Goal: Book appointment/travel/reservation

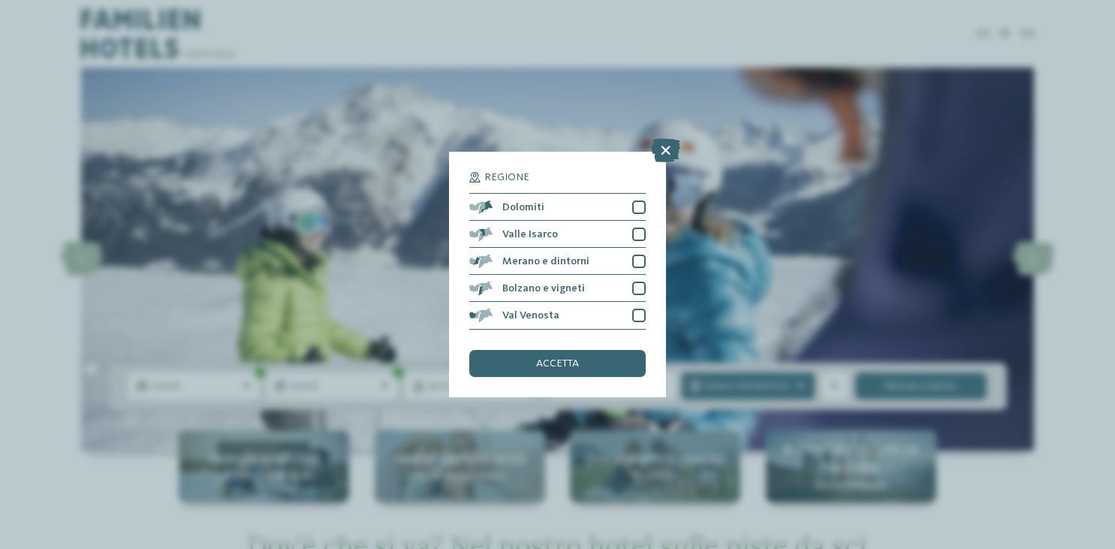
scroll to position [165, 0]
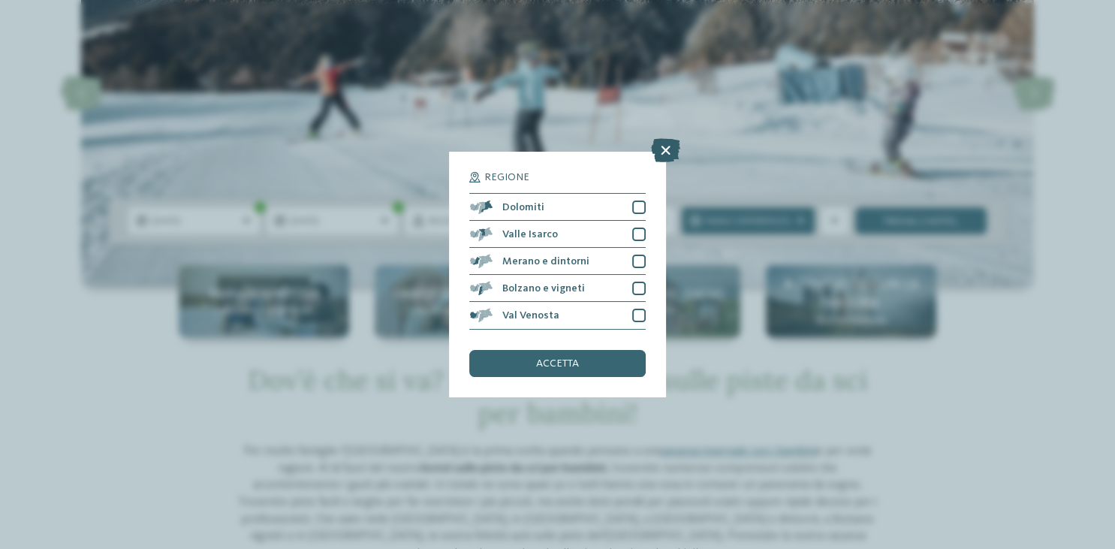
click at [662, 146] on icon at bounding box center [665, 151] width 29 height 24
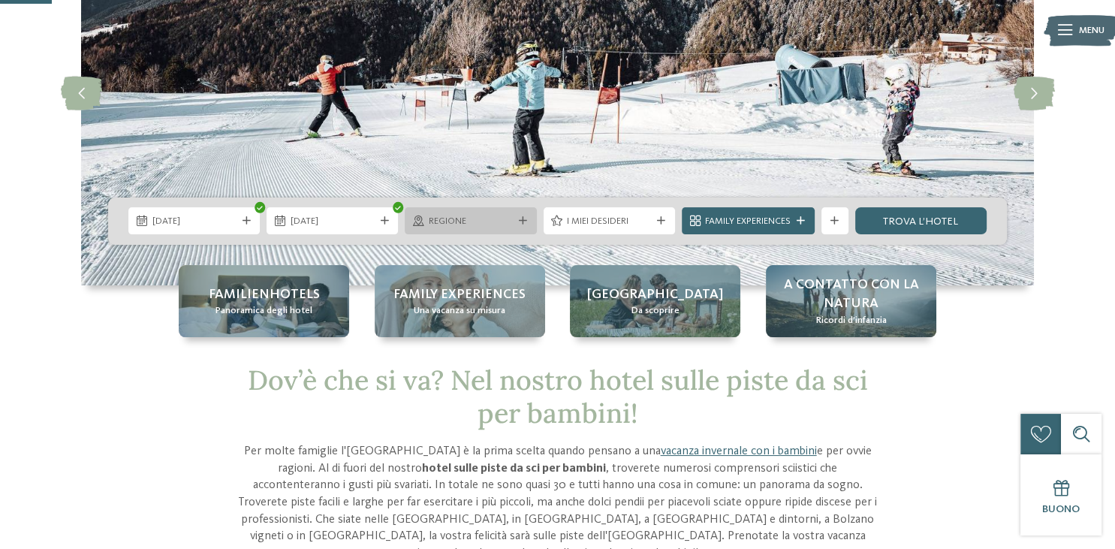
click at [464, 228] on span "Regione" at bounding box center [471, 222] width 84 height 14
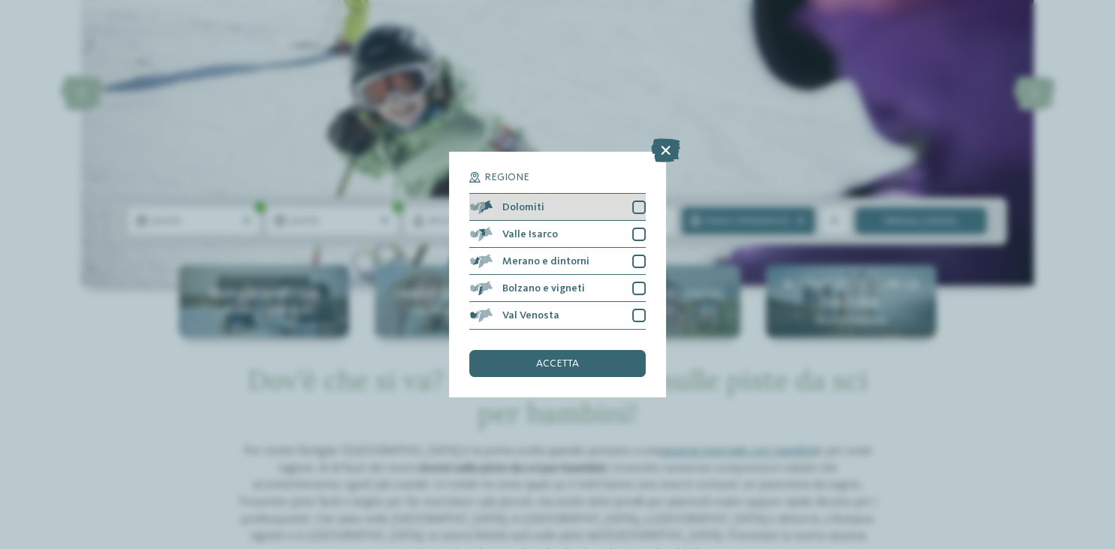
click at [637, 206] on div at bounding box center [639, 208] width 14 height 14
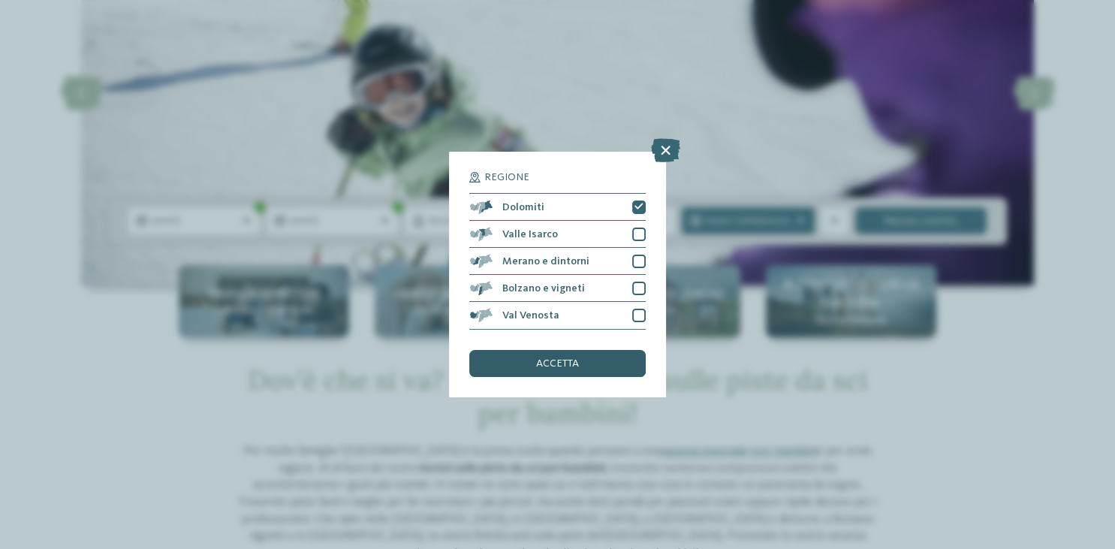
click at [559, 357] on div "accetta" at bounding box center [557, 363] width 176 height 27
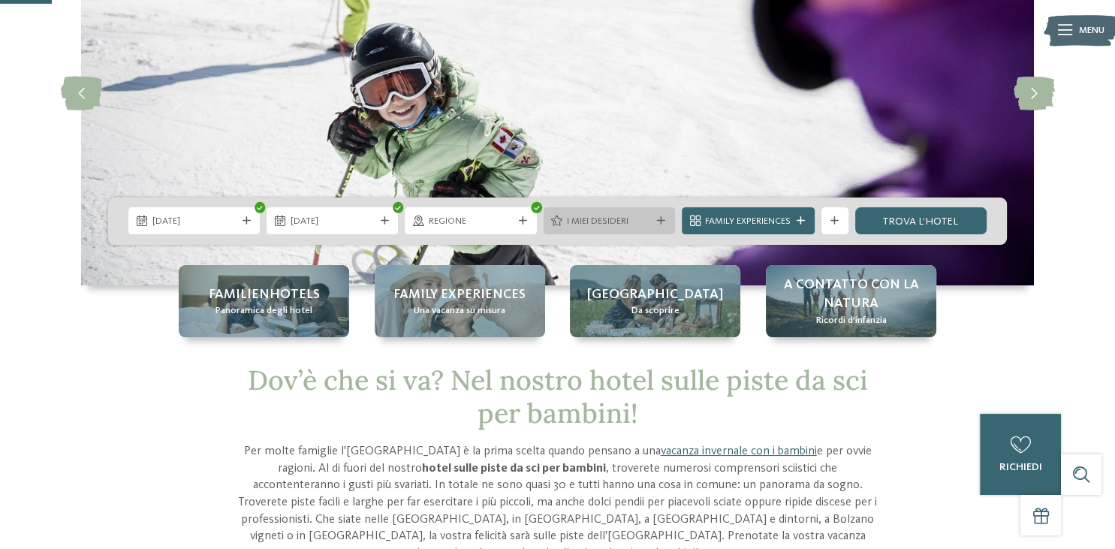
click at [617, 214] on div "I miei desideri" at bounding box center [609, 221] width 91 height 14
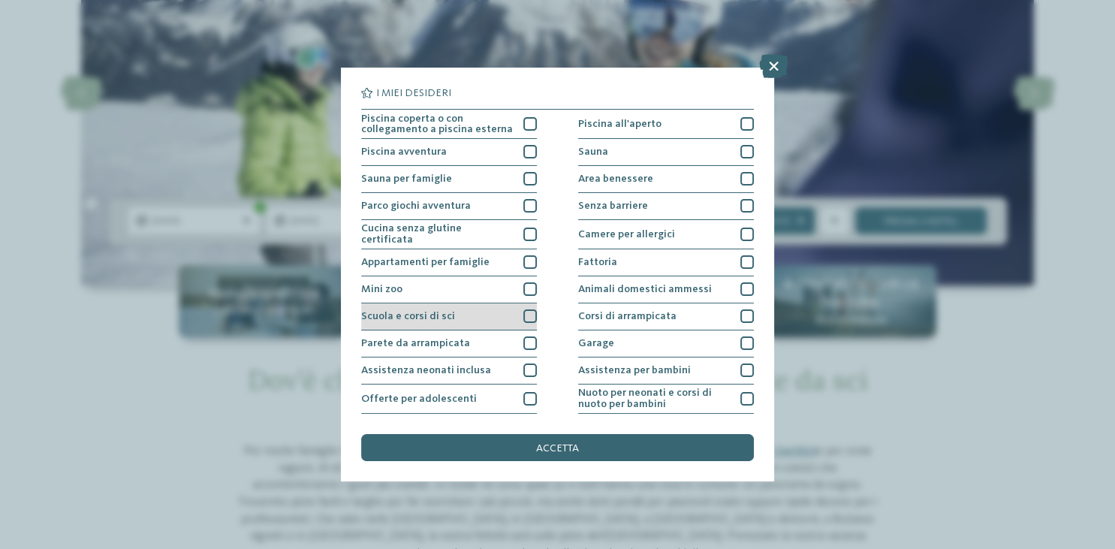
click at [428, 308] on div "Scuola e corsi di sci" at bounding box center [449, 316] width 176 height 27
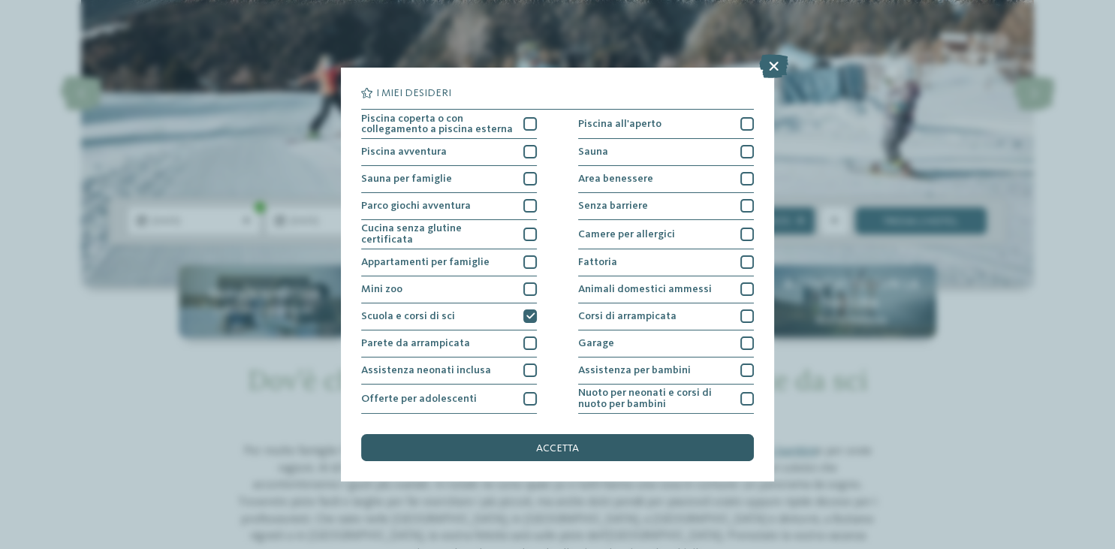
click at [526, 454] on div "accetta" at bounding box center [557, 447] width 392 height 27
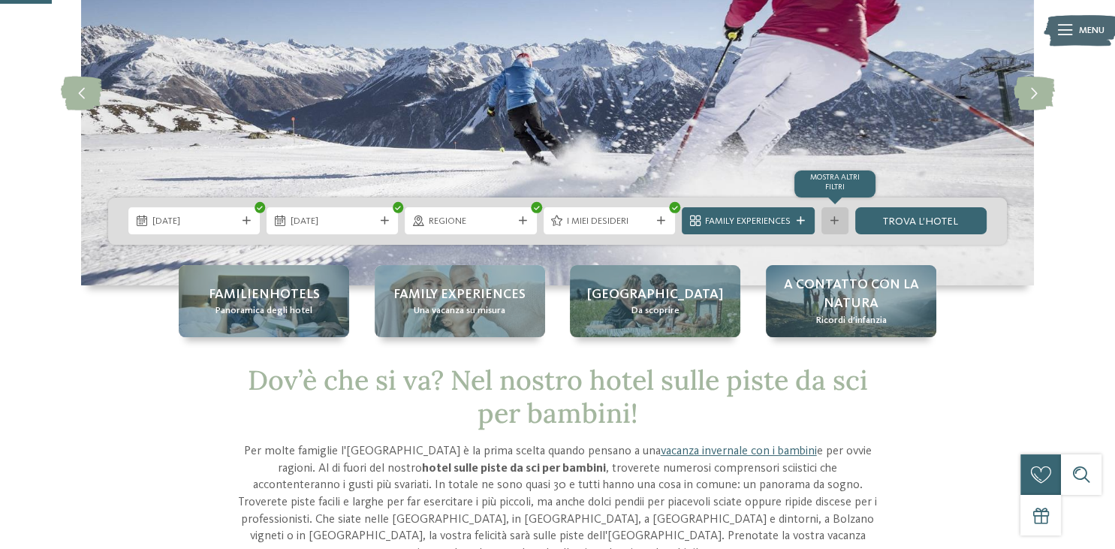
click at [845, 225] on div "mostra altri filtri" at bounding box center [835, 220] width 27 height 27
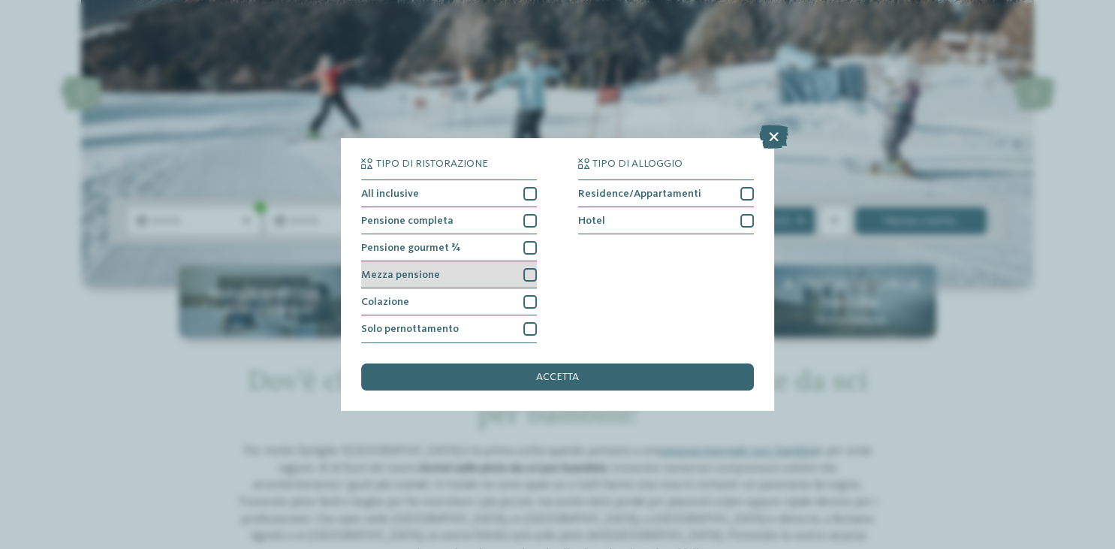
click at [529, 267] on div "Mezza pensione" at bounding box center [449, 274] width 176 height 27
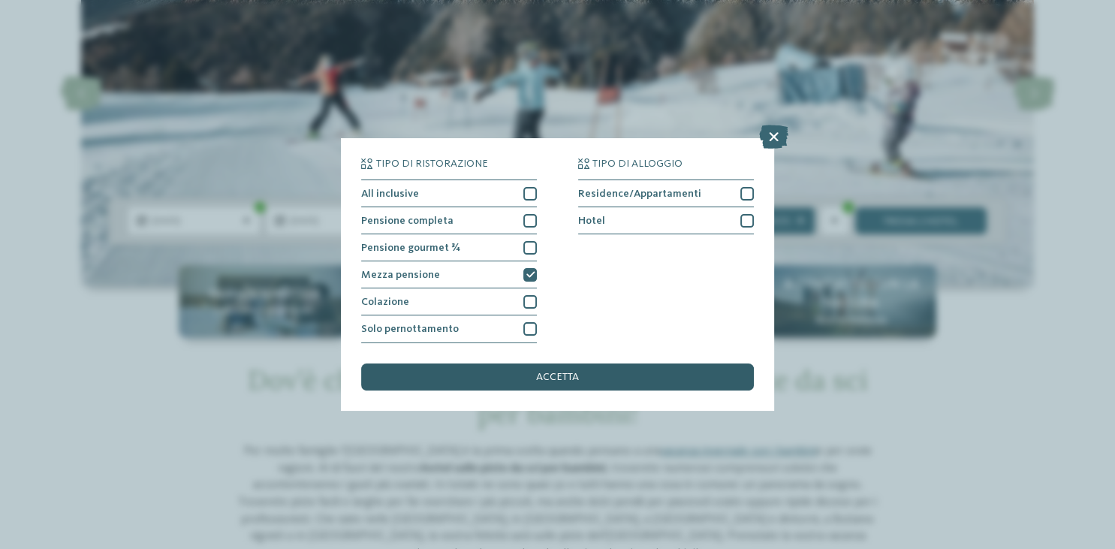
click at [589, 374] on div "accetta" at bounding box center [557, 376] width 392 height 27
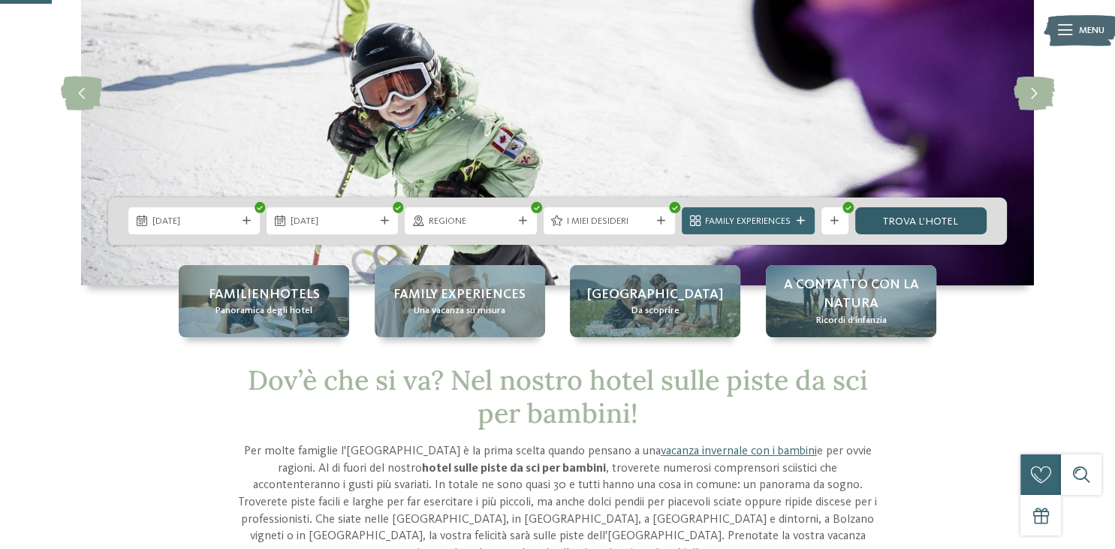
click at [942, 223] on link "trova l’hotel" at bounding box center [920, 220] width 131 height 27
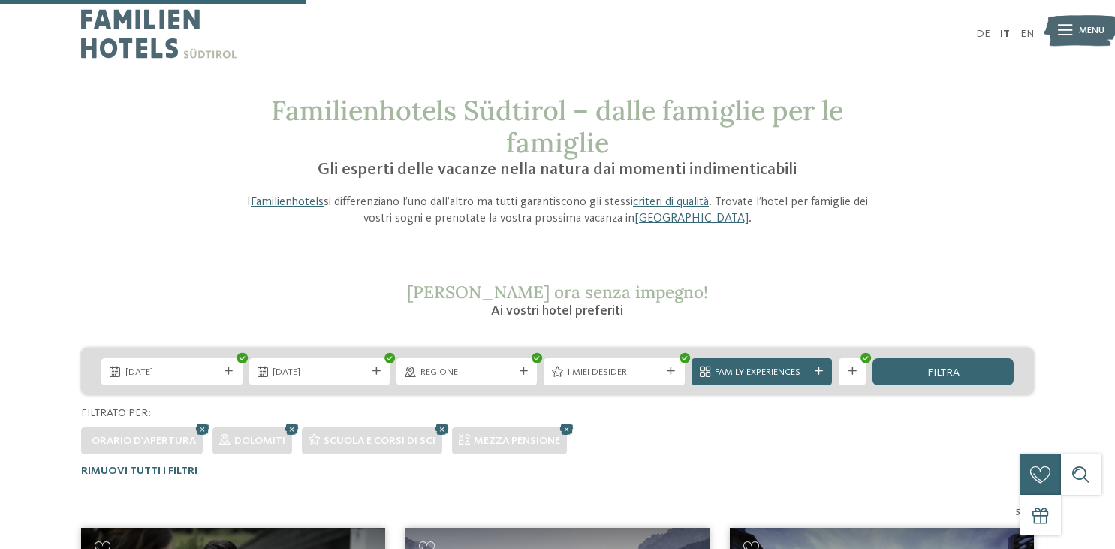
scroll to position [436, 0]
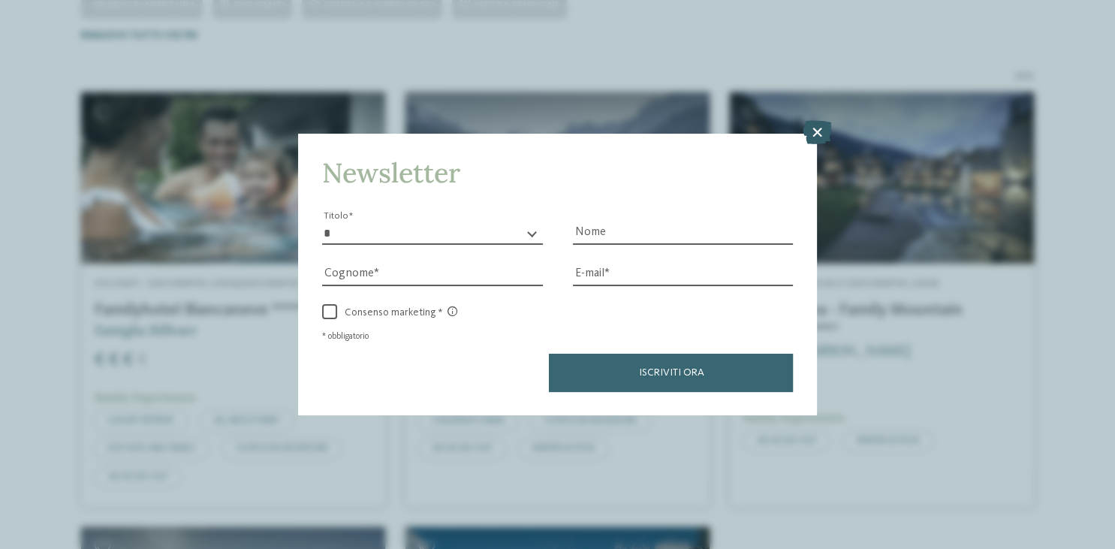
click at [815, 127] on icon at bounding box center [816, 132] width 29 height 24
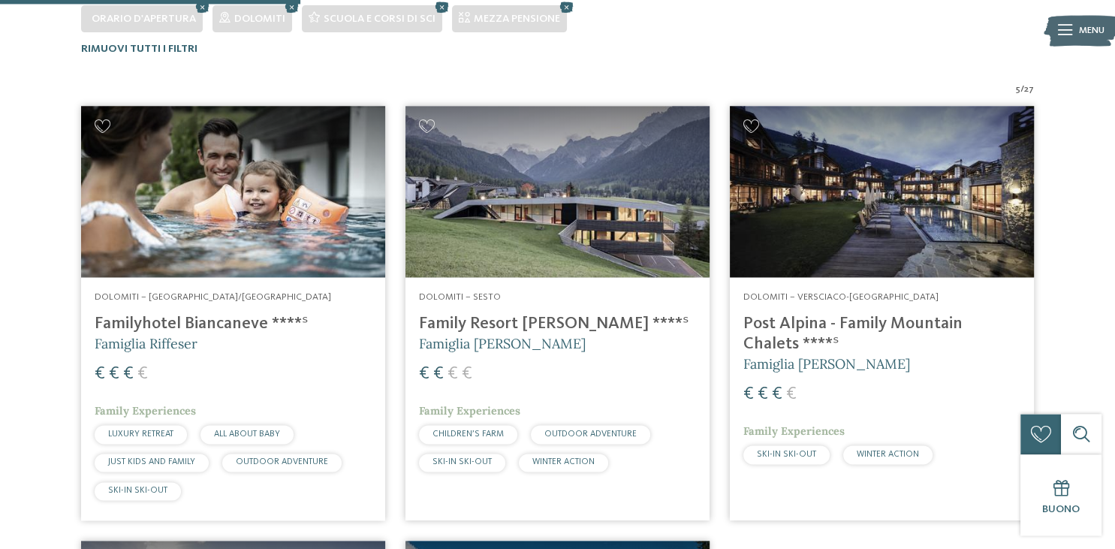
scroll to position [421, 0]
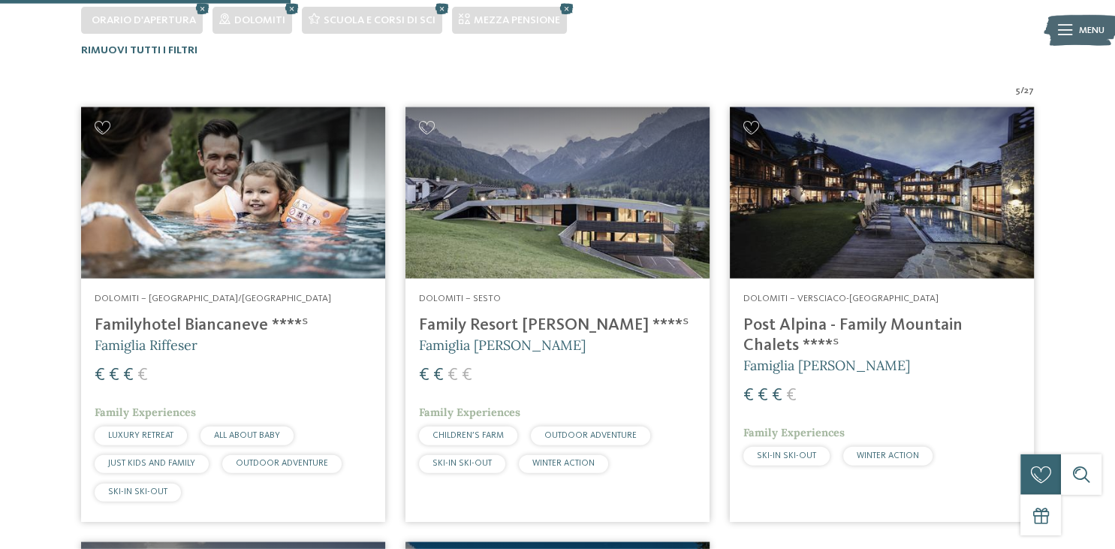
click at [248, 323] on h4 "Familyhotel Biancaneve ****ˢ" at bounding box center [233, 325] width 277 height 20
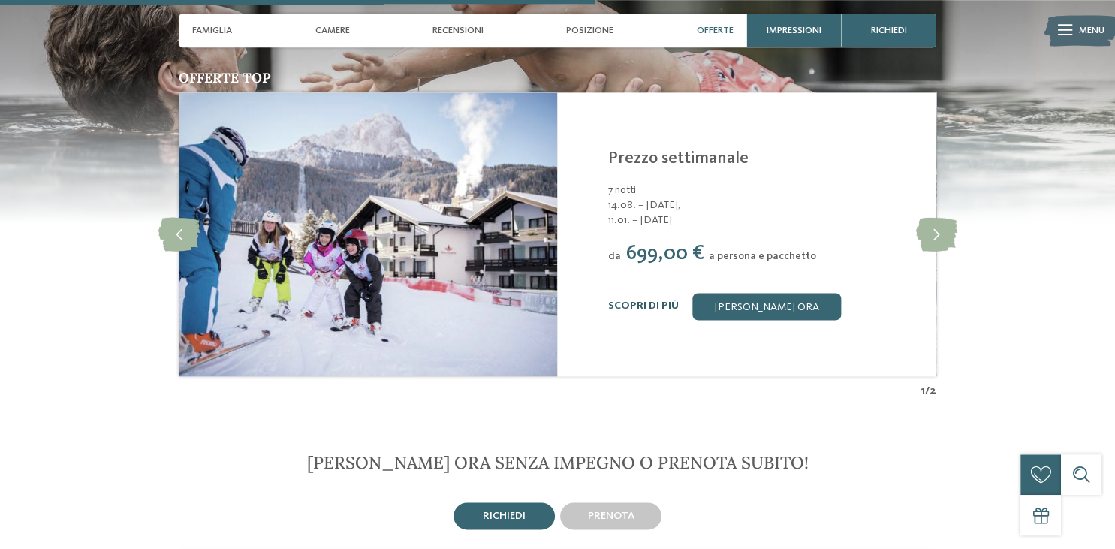
scroll to position [2059, 0]
click at [632, 312] on link "Scopri di più" at bounding box center [643, 307] width 71 height 11
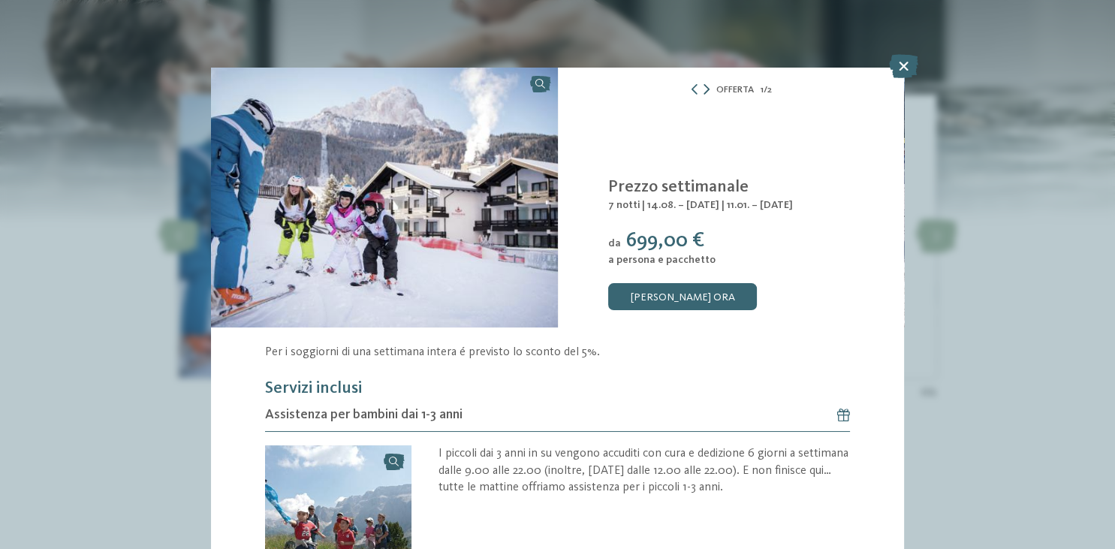
click at [707, 89] on icon at bounding box center [707, 89] width 6 height 11
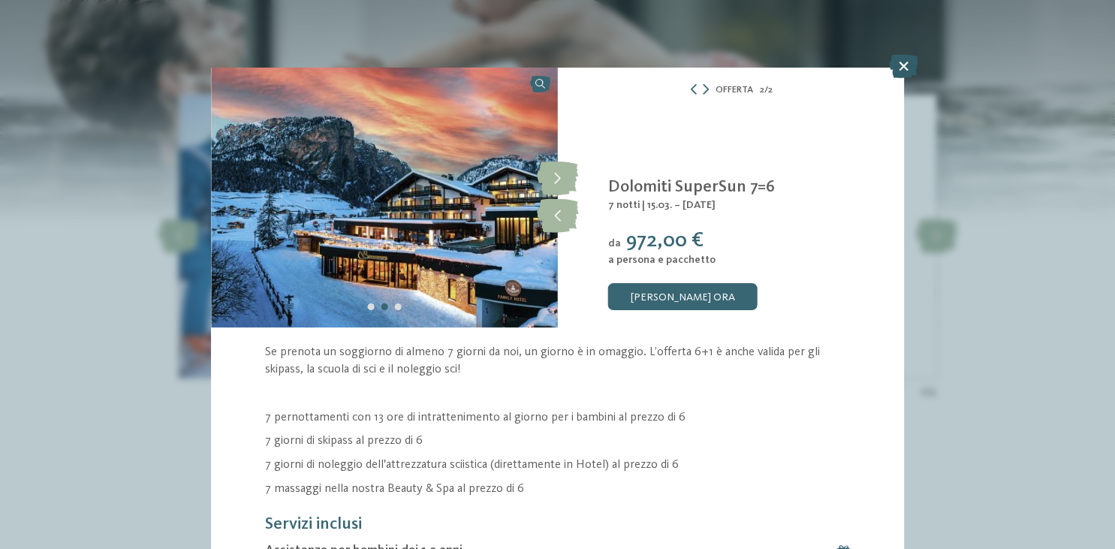
click at [903, 65] on icon at bounding box center [903, 66] width 29 height 24
